Goal: Task Accomplishment & Management: Use online tool/utility

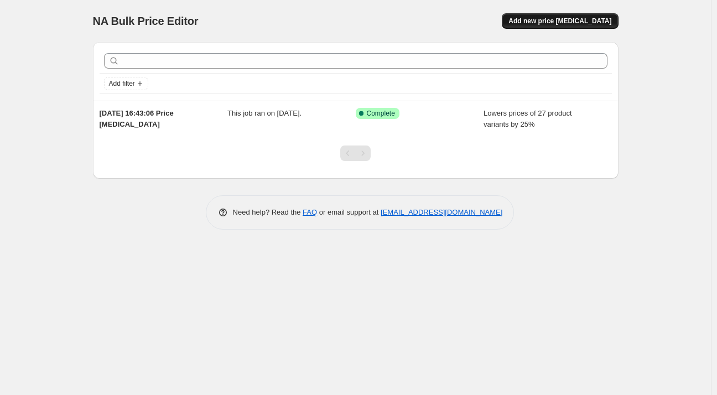
click at [551, 25] on span "Add new price [MEDICAL_DATA]" at bounding box center [560, 21] width 103 height 9
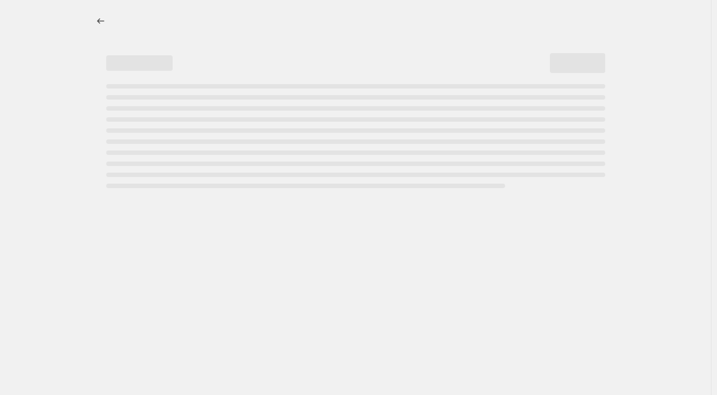
select select "percentage"
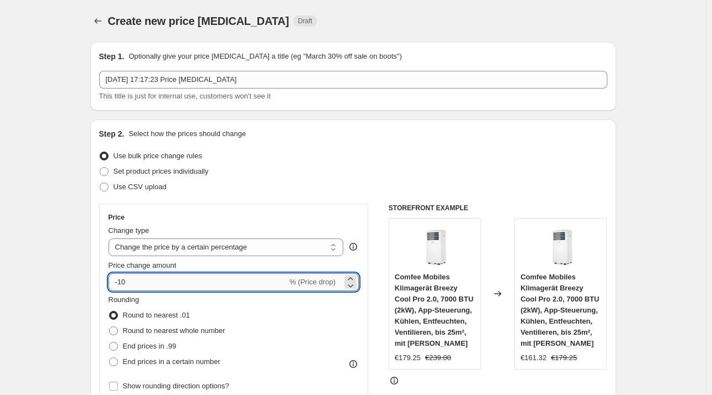
click at [155, 282] on input "-10" at bounding box center [197, 282] width 179 height 18
type input "-1"
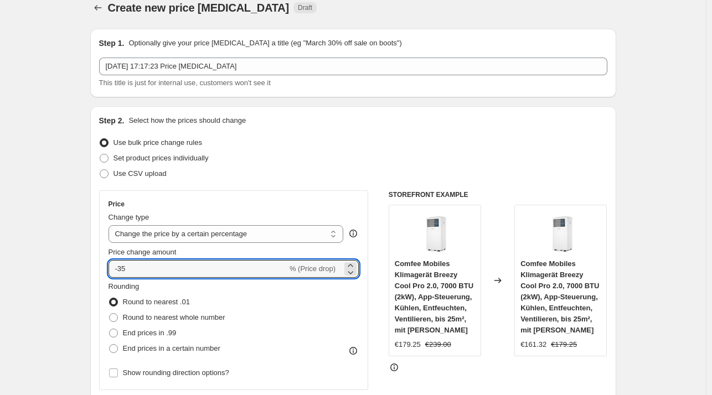
scroll to position [111, 0]
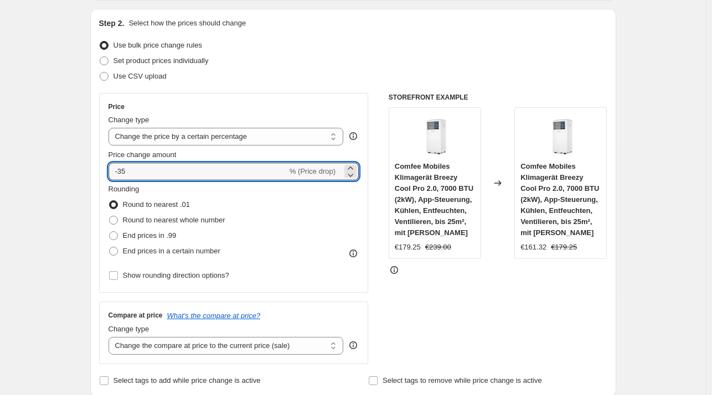
type input "-35"
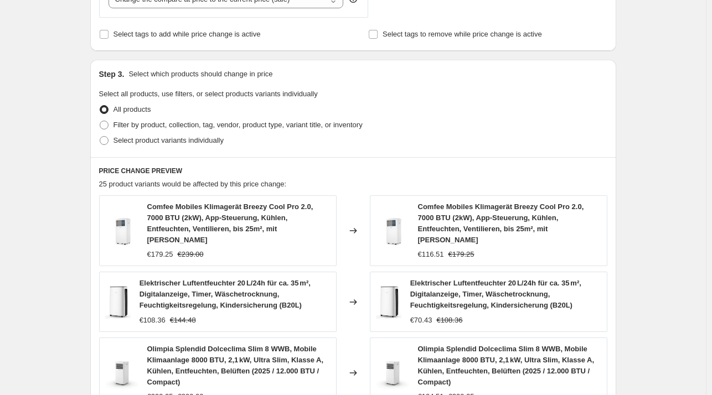
scroll to position [498, 0]
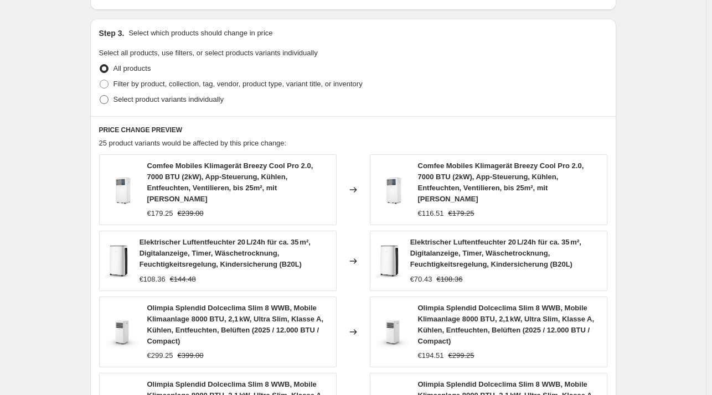
click at [120, 102] on span "Select product variants individually" at bounding box center [168, 99] width 110 height 8
click at [100, 96] on input "Select product variants individually" at bounding box center [100, 95] width 1 height 1
radio input "true"
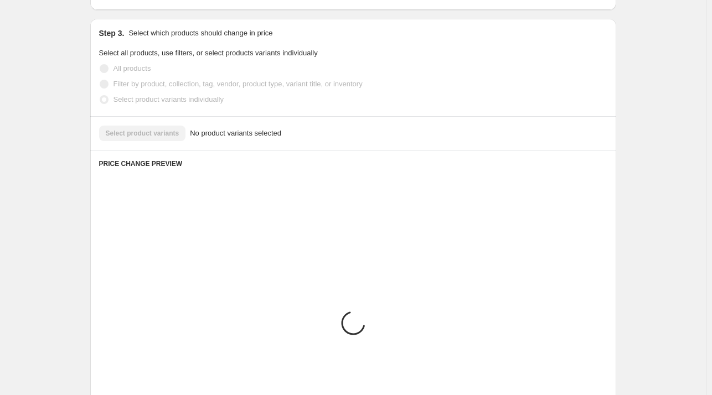
scroll to position [466, 0]
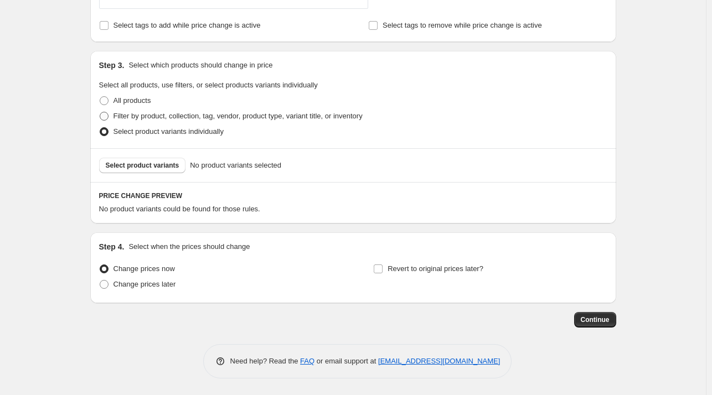
click at [124, 118] on span "Filter by product, collection, tag, vendor, product type, variant title, or inv…" at bounding box center [237, 116] width 249 height 8
click at [100, 112] on input "Filter by product, collection, tag, vendor, product type, variant title, or inv…" at bounding box center [100, 112] width 1 height 1
radio input "true"
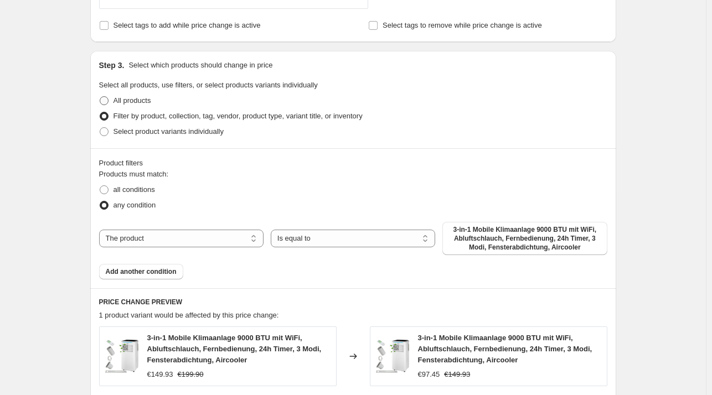
click at [126, 105] on span "All products" at bounding box center [132, 100] width 38 height 11
click at [100, 97] on input "All products" at bounding box center [100, 96] width 1 height 1
radio input "true"
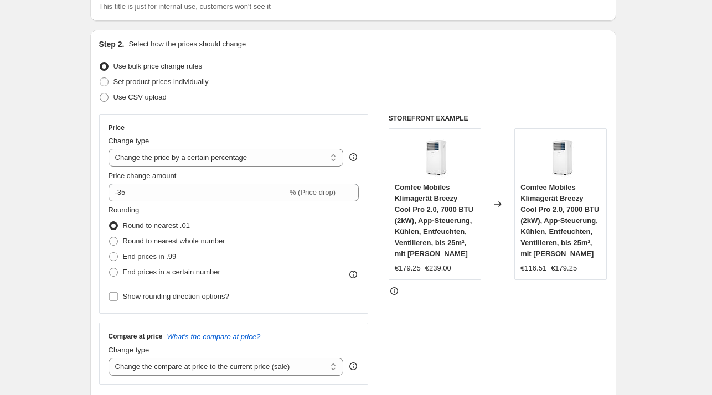
scroll to position [0, 0]
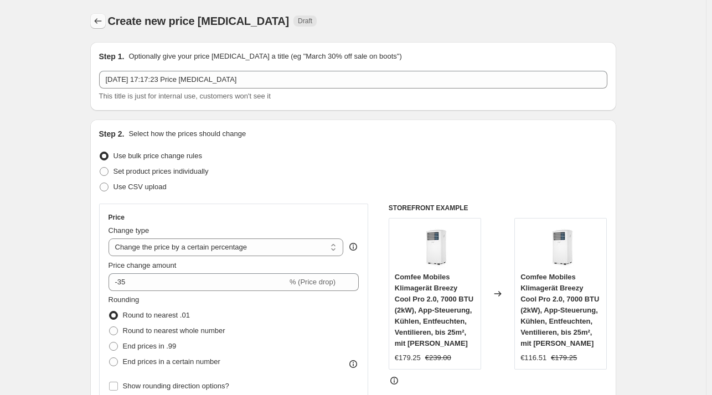
click at [102, 23] on icon "Price change jobs" at bounding box center [97, 20] width 11 height 11
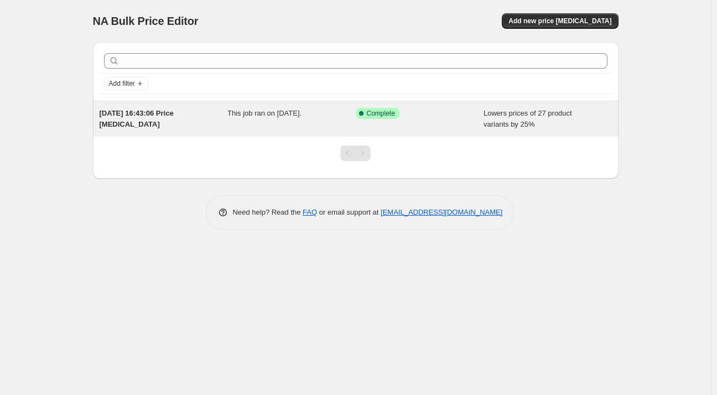
click at [315, 125] on div "This job ran on [DATE]." at bounding box center [291, 119] width 128 height 22
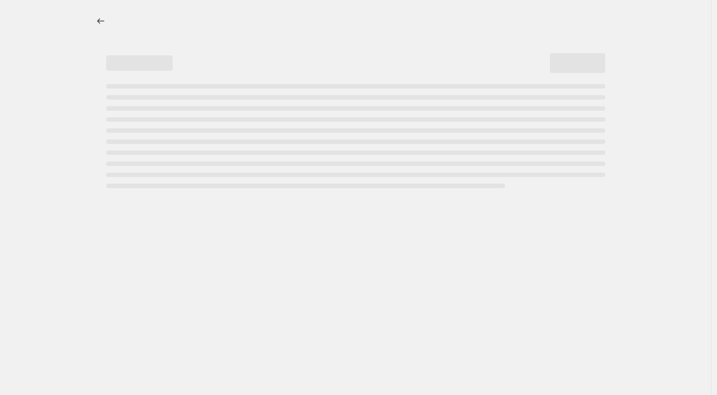
select select "percentage"
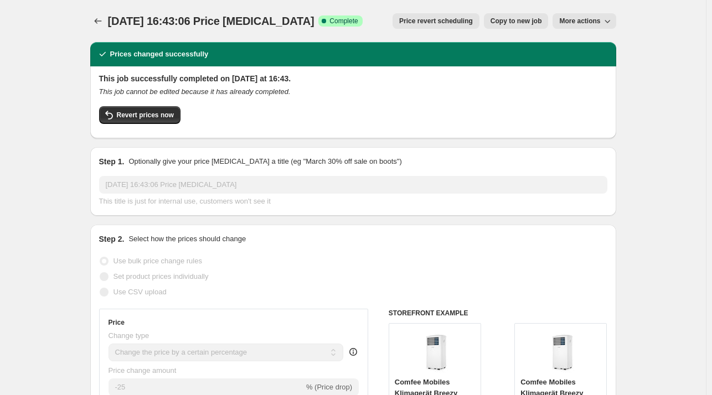
click at [396, 10] on div "[DATE] 16:43:06 Price [MEDICAL_DATA]. This page is ready [DATE] 16:43:06 Price …" at bounding box center [353, 21] width 526 height 42
click at [100, 66] on div "This job successfully completed on [DATE] at 16:43. This job cannot be edited b…" at bounding box center [353, 102] width 526 height 72
click at [120, 120] on button "Revert prices now" at bounding box center [139, 115] width 81 height 18
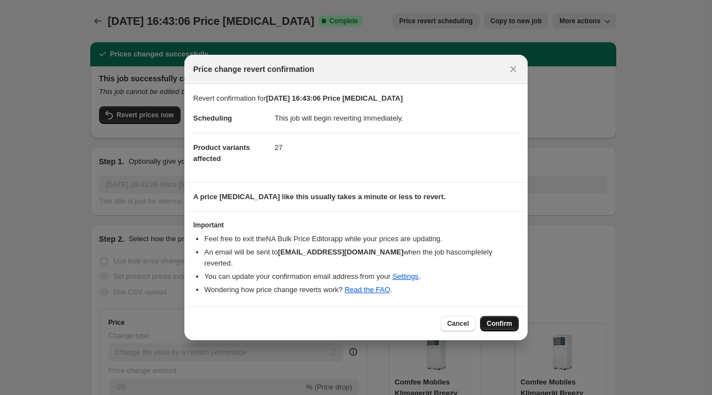
click at [508, 319] on span "Confirm" at bounding box center [498, 323] width 25 height 9
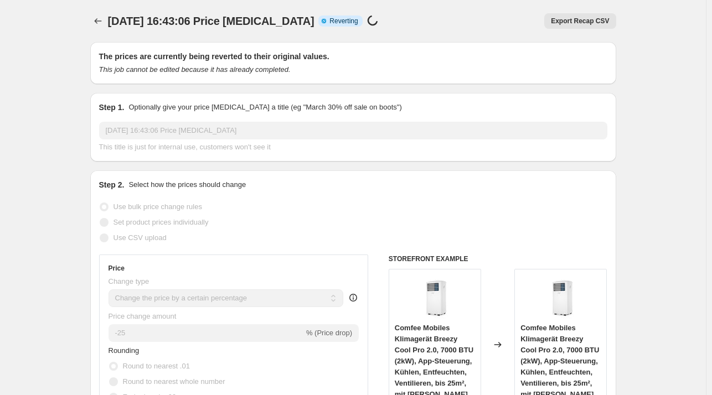
click at [504, 8] on div "[DATE] 16:43:06 Price [MEDICAL_DATA]. This page is ready [DATE] 16:43:06 Price …" at bounding box center [353, 21] width 526 height 42
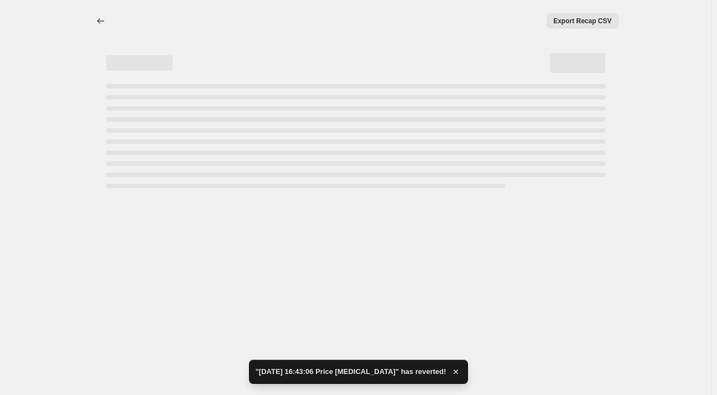
select select "percentage"
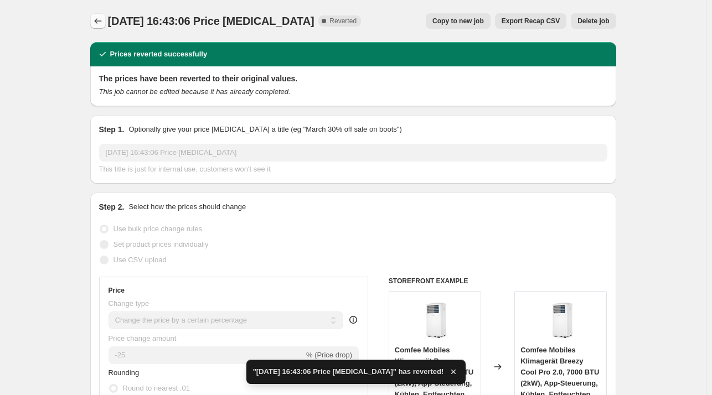
click at [94, 23] on button "Price change jobs" at bounding box center [97, 20] width 15 height 15
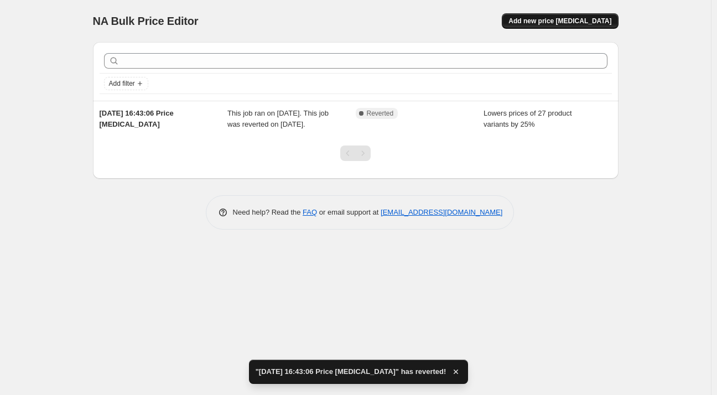
click at [538, 16] on button "Add new price [MEDICAL_DATA]" at bounding box center [560, 20] width 116 height 15
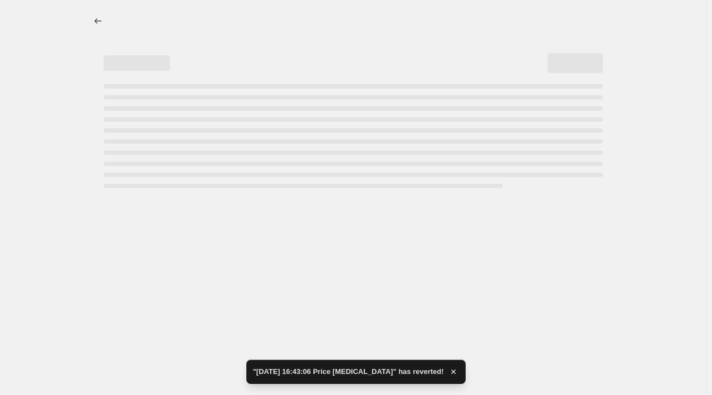
select select "percentage"
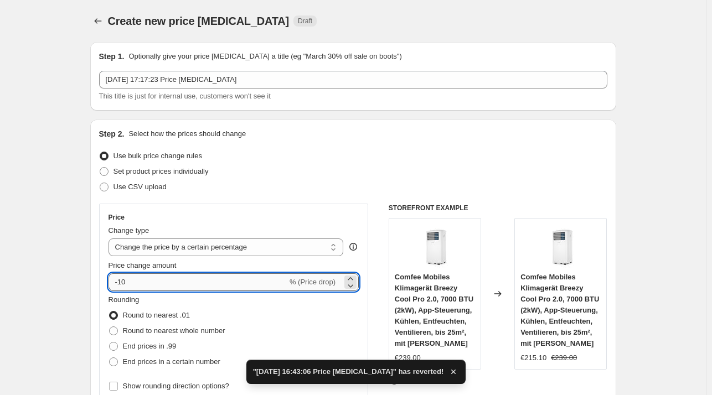
click at [147, 273] on input "-10" at bounding box center [197, 282] width 179 height 18
type input "-1"
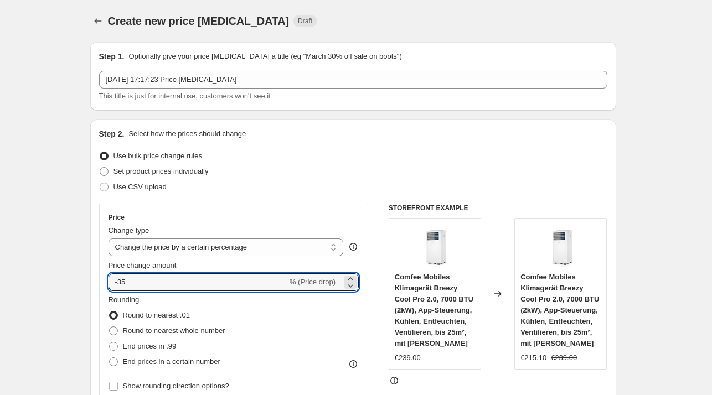
type input "-35"
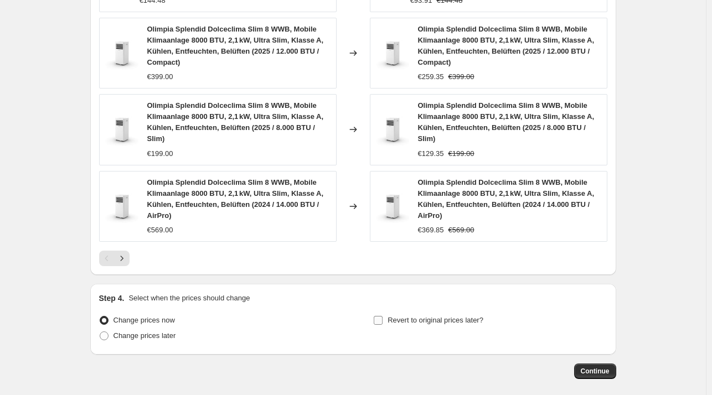
scroll to position [817, 0]
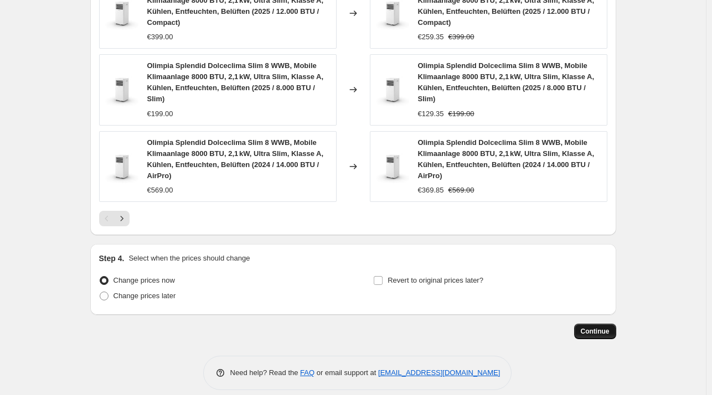
click at [609, 324] on button "Continue" at bounding box center [595, 331] width 42 height 15
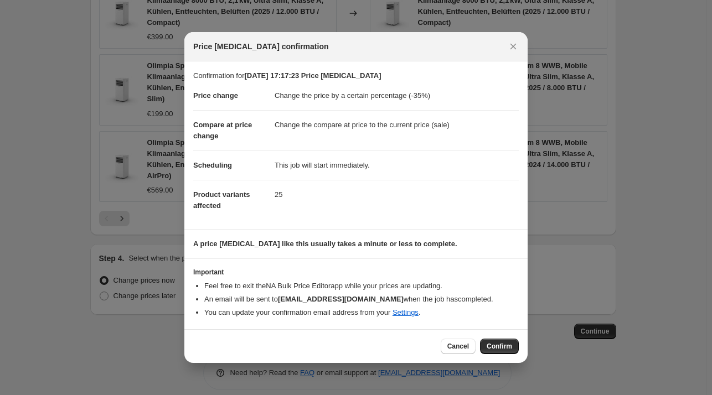
click at [491, 341] on button "Confirm" at bounding box center [499, 346] width 39 height 15
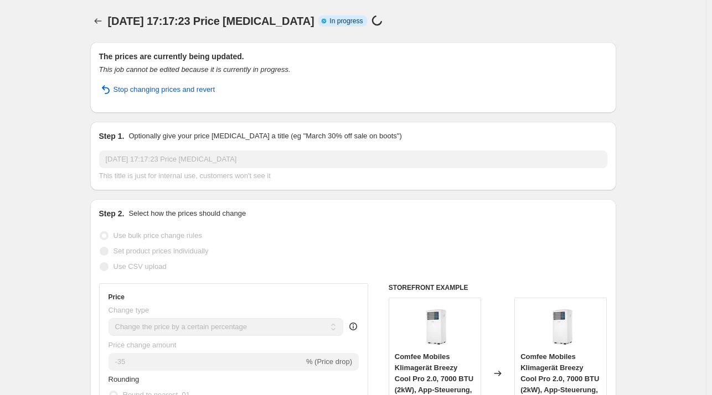
click at [506, 17] on div "[DATE] 17:17:23 Price [MEDICAL_DATA] Info Partially complete In progress Price …" at bounding box center [353, 20] width 526 height 15
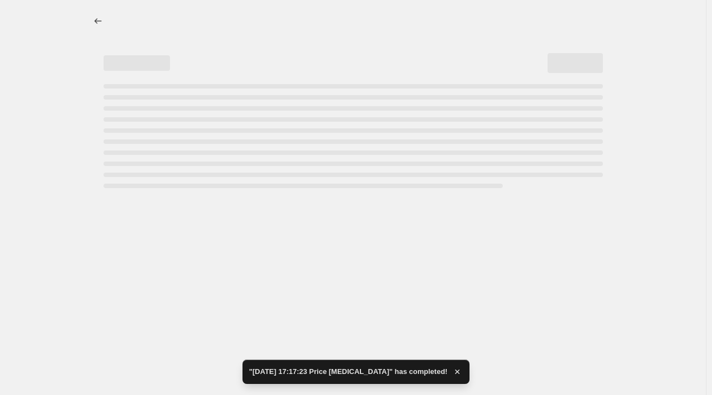
select select "percentage"
